Goal: Task Accomplishment & Management: Complete application form

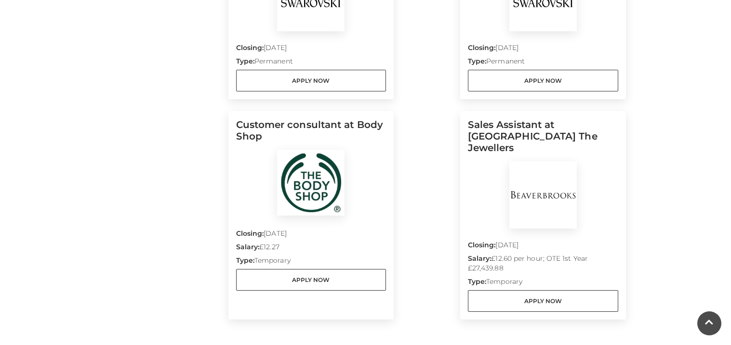
scroll to position [823, 0]
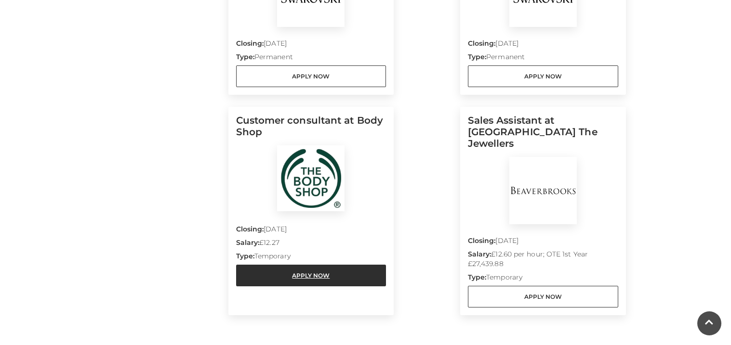
click at [333, 270] on link "Apply Now" at bounding box center [311, 276] width 150 height 22
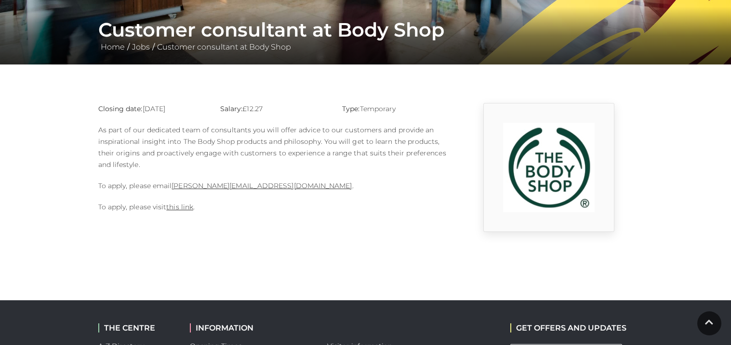
scroll to position [175, 0]
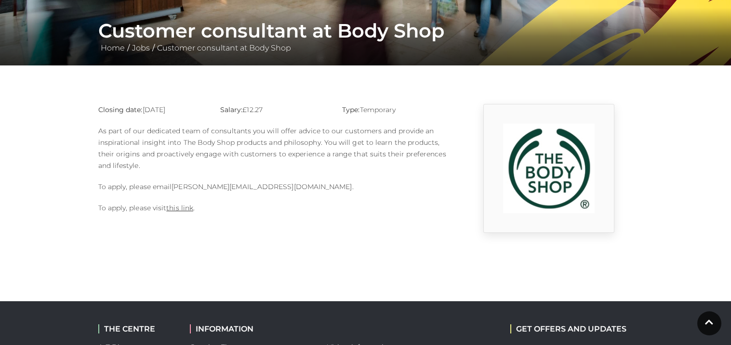
click at [256, 186] on link "Sophie.rosier@thebodyshop.com" at bounding box center [262, 187] width 180 height 9
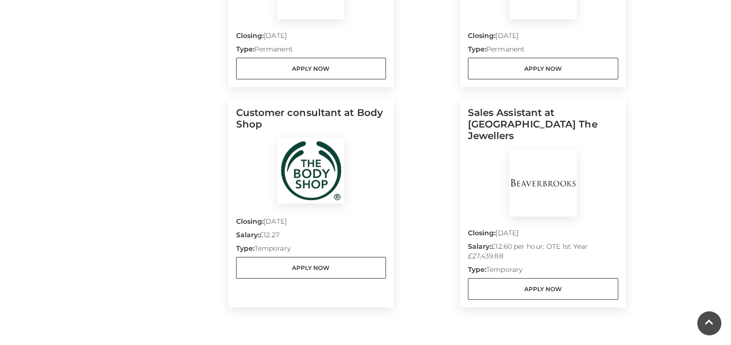
scroll to position [830, 0]
drag, startPoint x: 266, startPoint y: 123, endPoint x: 231, endPoint y: 112, distance: 37.2
click at [231, 112] on div "Customer consultant at Body Shop Closing: 30 Sep 2025 Salary: £12.27 Type: Temp…" at bounding box center [311, 204] width 166 height 209
copy h5 "Customer consultant at Body Shop"
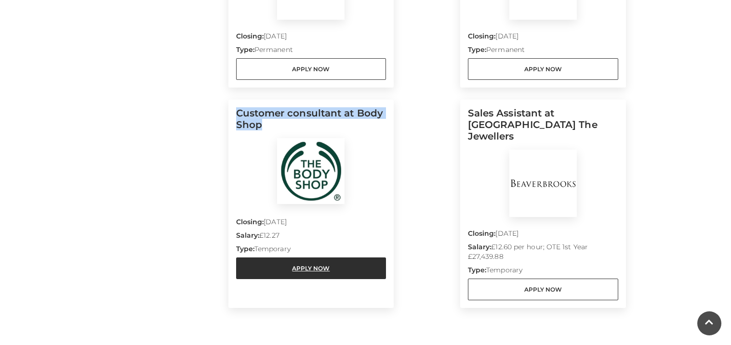
click at [289, 266] on link "Apply Now" at bounding box center [311, 269] width 150 height 22
